Goal: Task Accomplishment & Management: Use online tool/utility

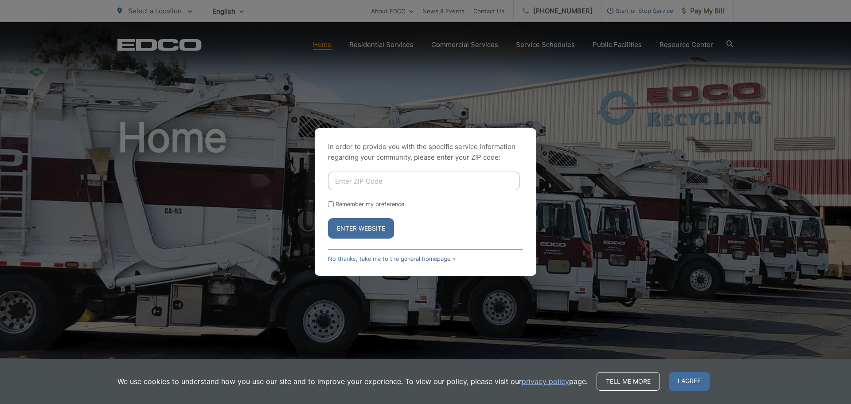
click at [401, 263] on div "In order to provide you with the specific service information regarding your co…" at bounding box center [426, 202] width 222 height 148
click at [405, 258] on link "No thanks, take me to the general homepage >" at bounding box center [392, 258] width 128 height 7
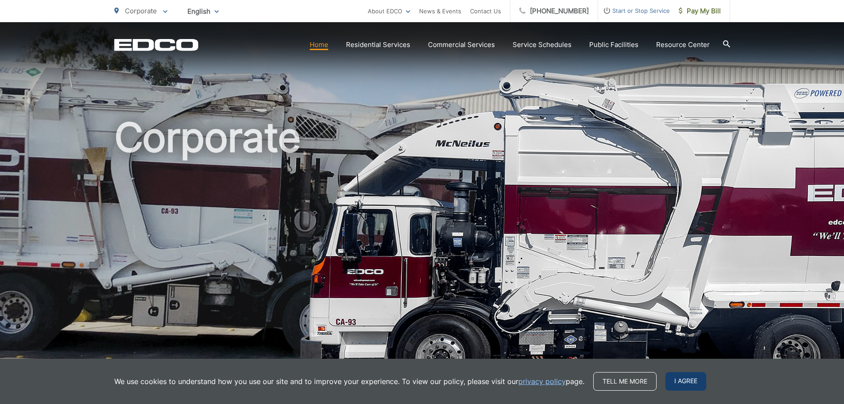
click at [686, 377] on span "I agree" at bounding box center [685, 381] width 41 height 19
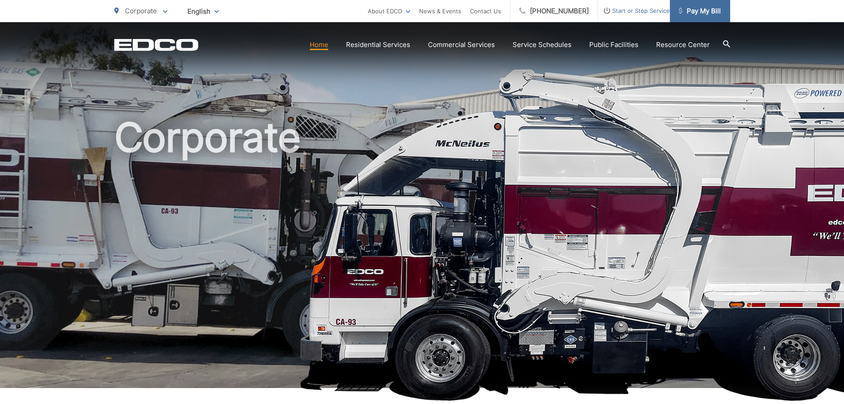
click at [693, 12] on span "Pay My Bill" at bounding box center [700, 11] width 42 height 11
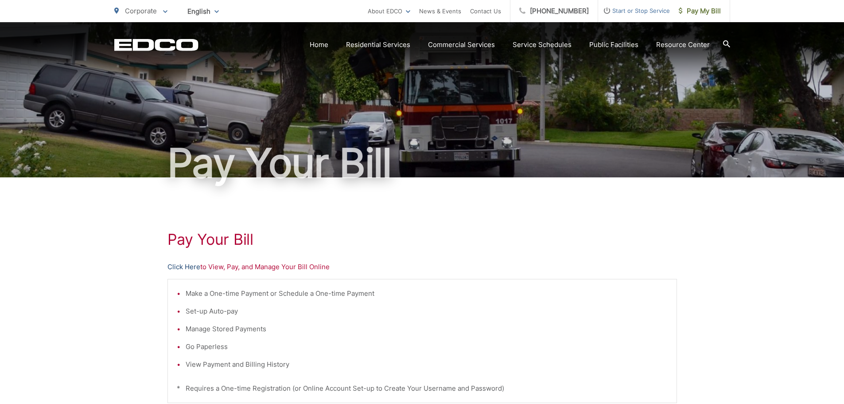
click at [195, 262] on link "Click Here" at bounding box center [183, 266] width 33 height 11
